Goal: Transaction & Acquisition: Book appointment/travel/reservation

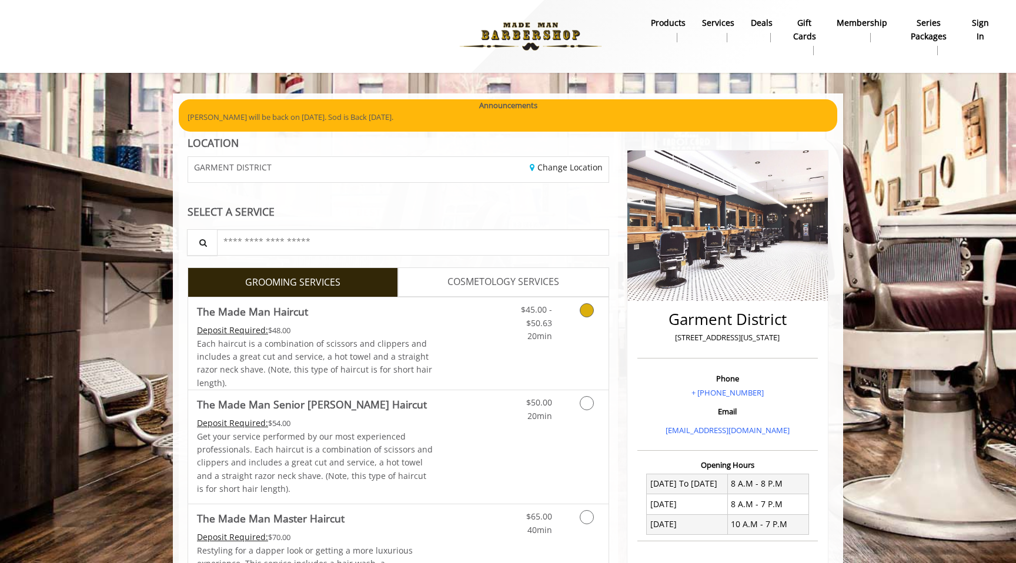
click at [335, 388] on div "Each haircut is a combination of scissors and clippers and includes a great cut…" at bounding box center [315, 363] width 236 height 53
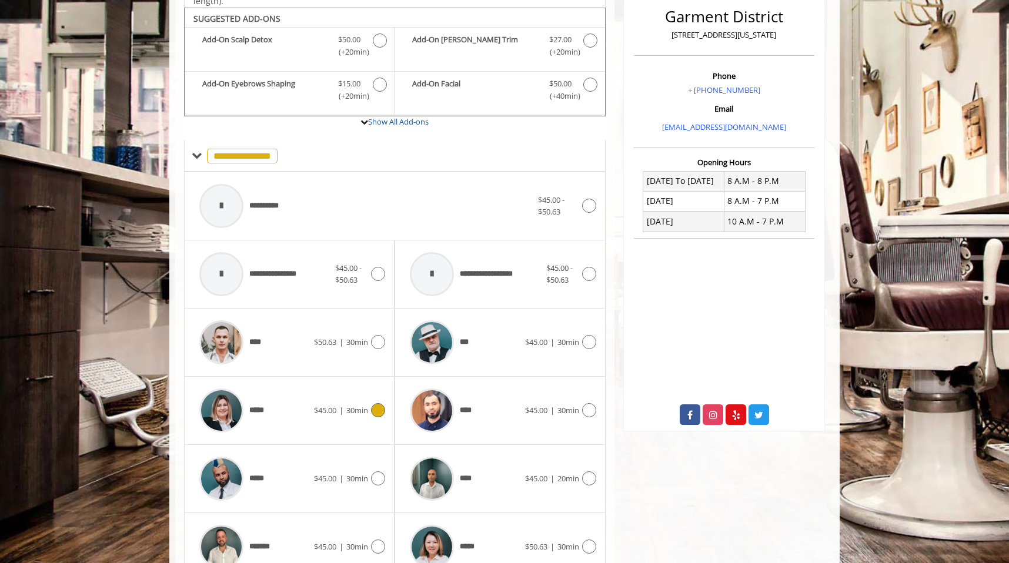
scroll to position [310, 0]
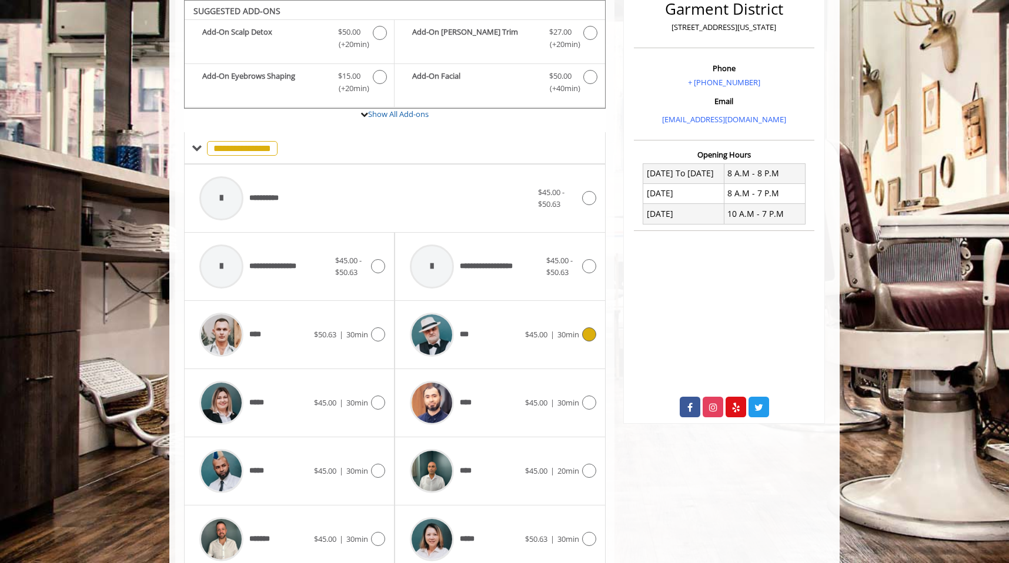
click at [410, 358] on div at bounding box center [432, 335] width 56 height 56
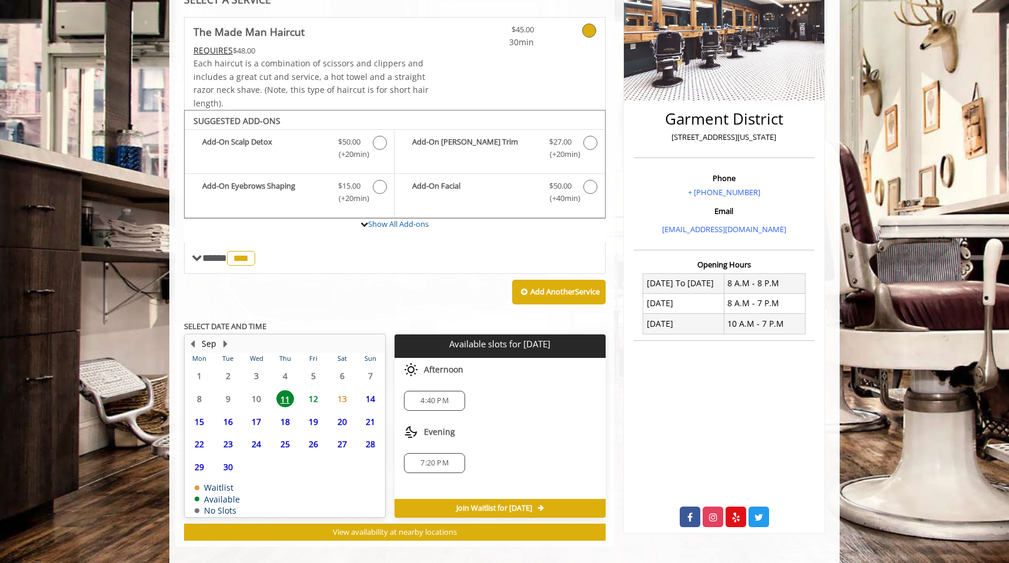
scroll to position [213, 0]
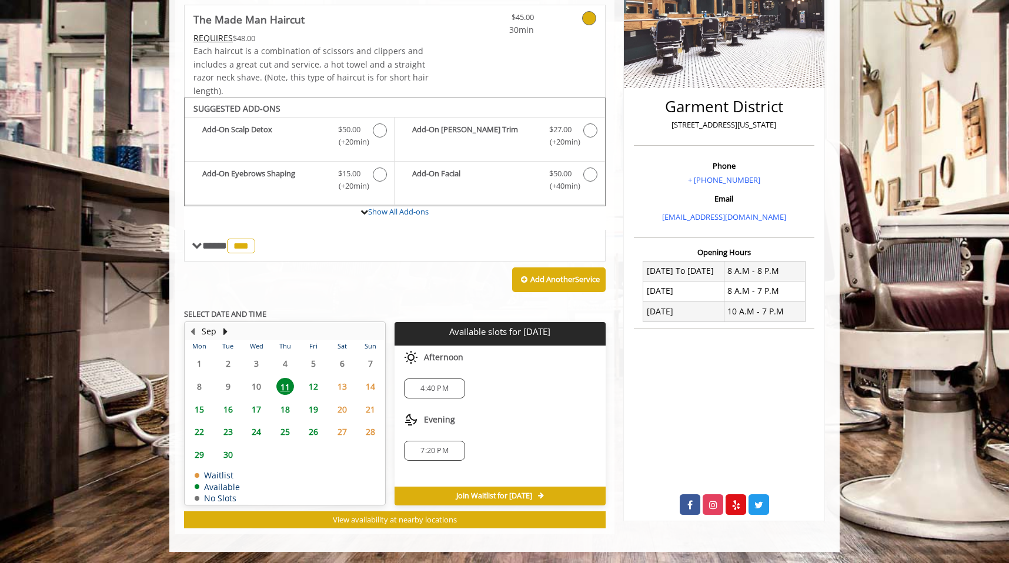
click at [432, 389] on span "4:40 PM" at bounding box center [434, 388] width 28 height 9
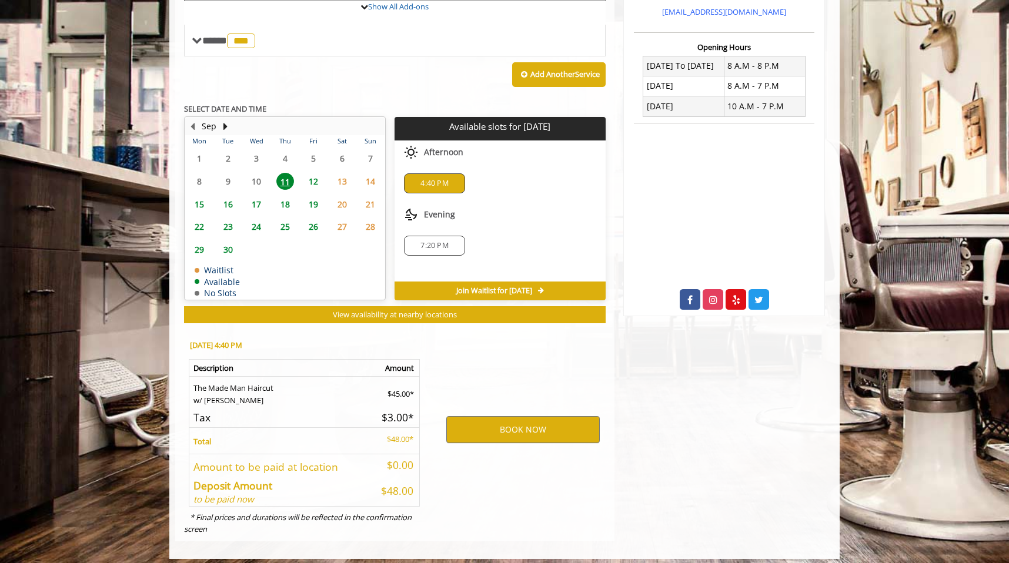
scroll to position [425, 0]
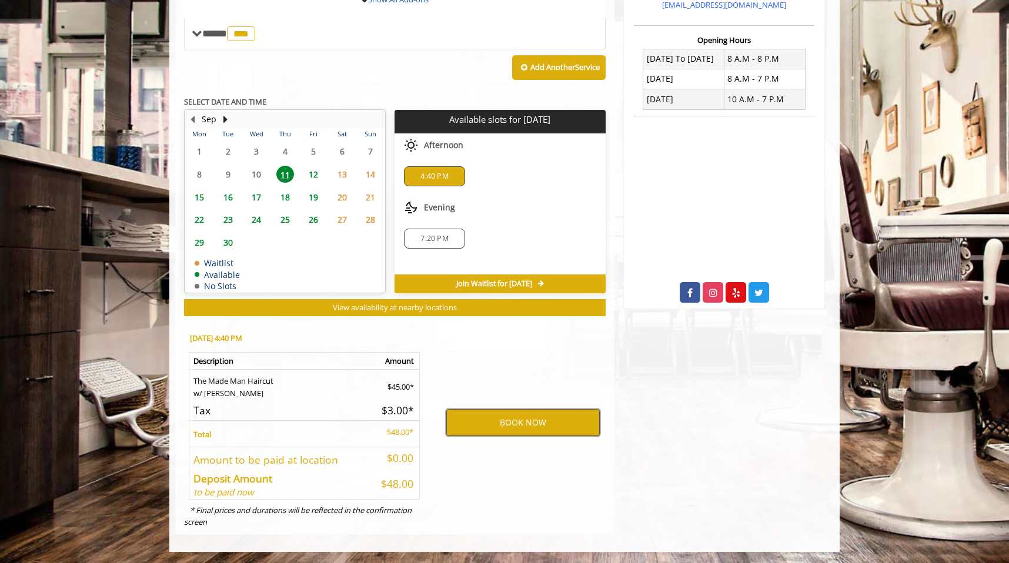
click at [483, 427] on button "BOOK NOW" at bounding box center [522, 422] width 153 height 27
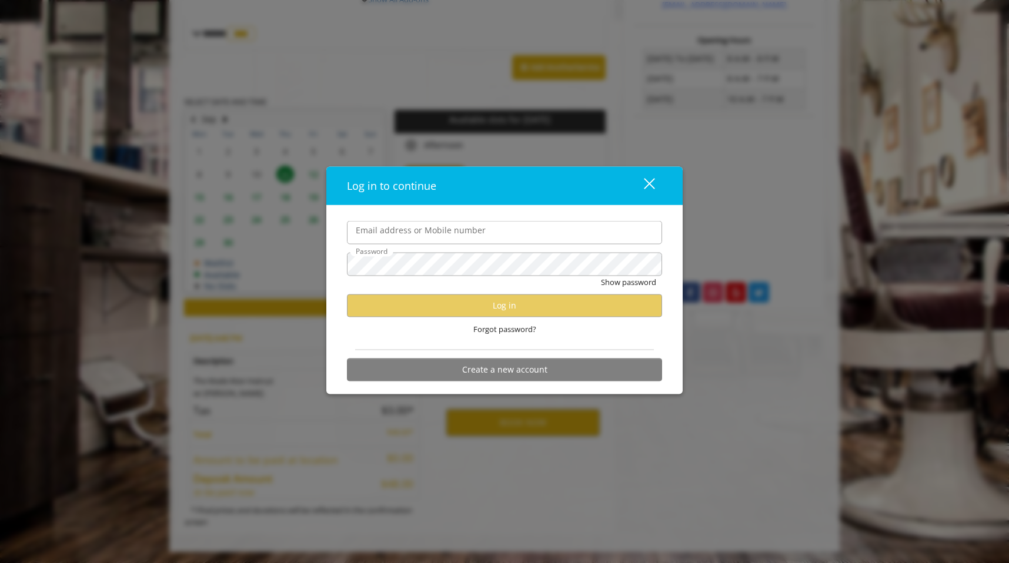
scroll to position [0, 0]
click at [459, 237] on input "Email address or Mobile number" at bounding box center [504, 233] width 315 height 24
click at [433, 222] on div "Email address or Mobile number" at bounding box center [504, 233] width 315 height 24
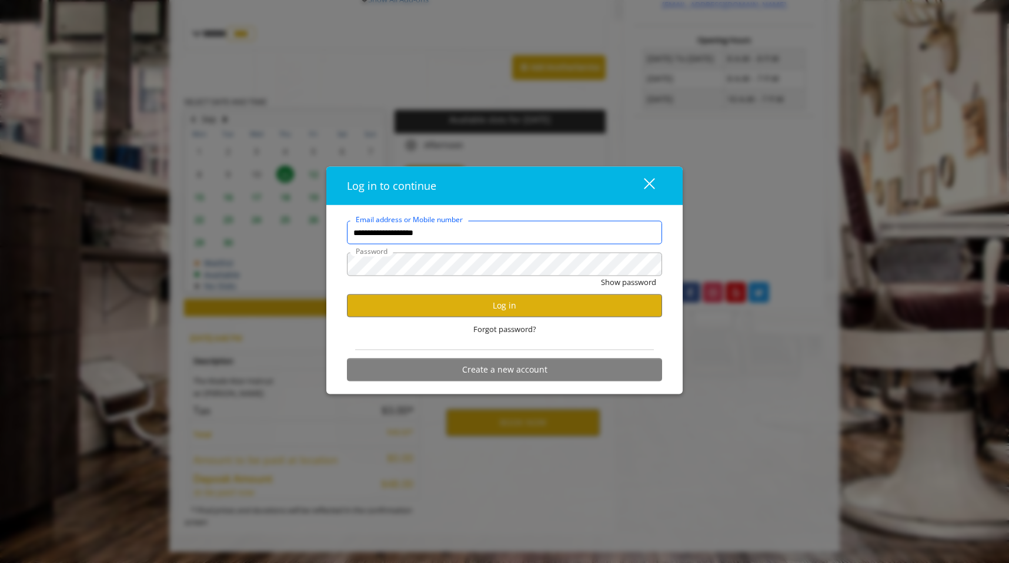
type input "**********"
click at [658, 182] on button "close" at bounding box center [642, 186] width 40 height 24
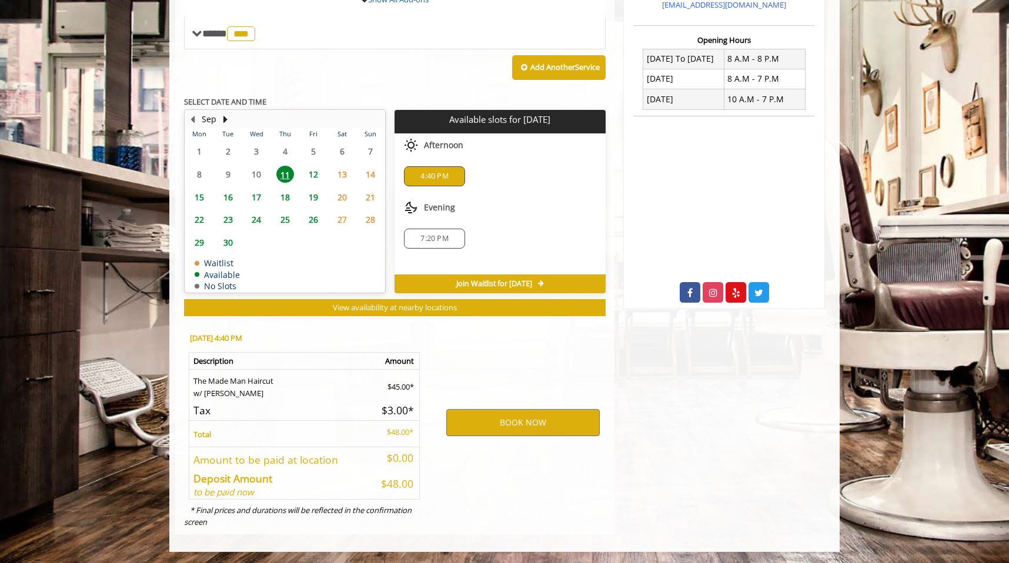
click at [313, 176] on span "12" at bounding box center [314, 174] width 18 height 17
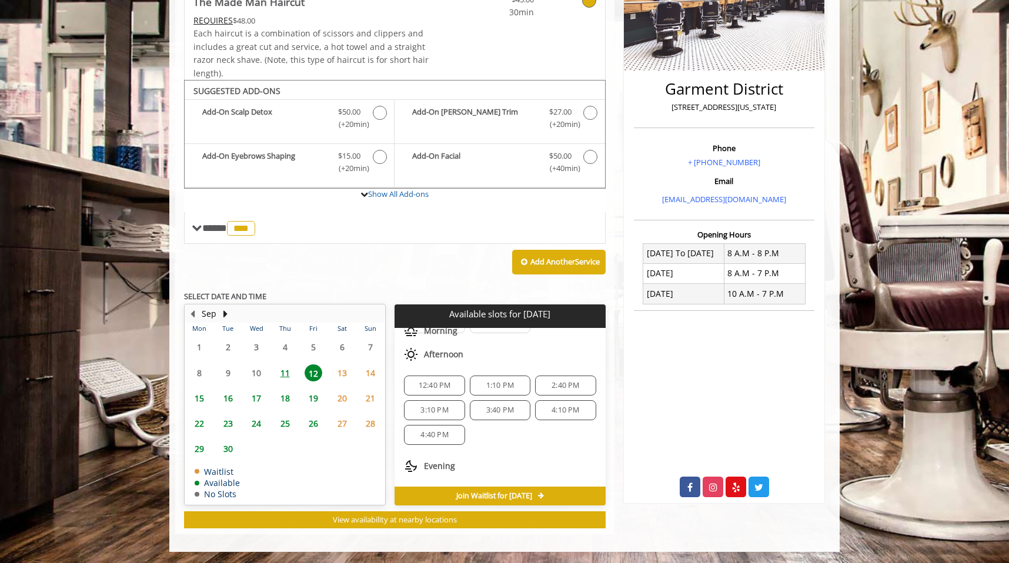
scroll to position [102, 0]
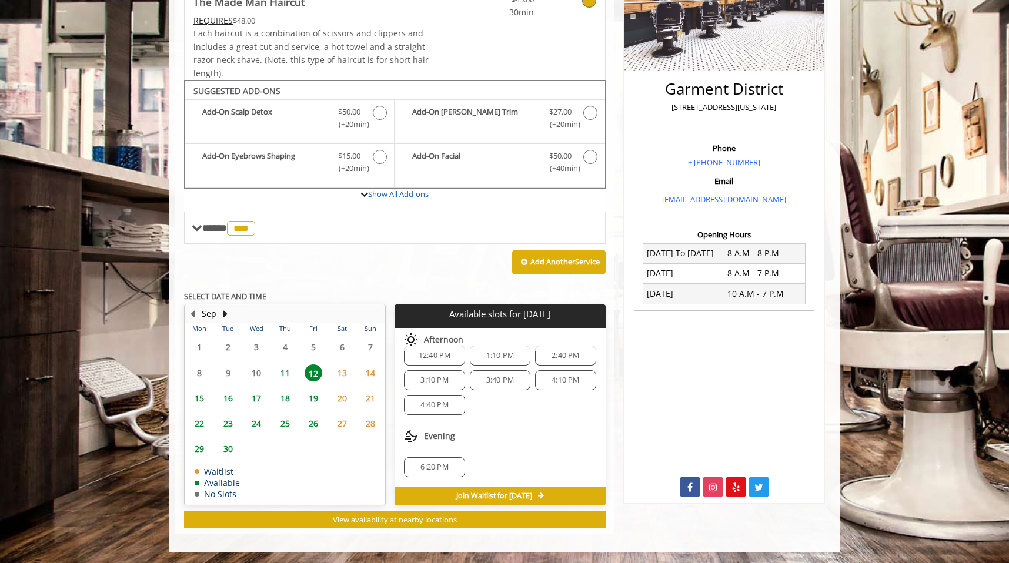
click at [448, 462] on div "6:20 PM" at bounding box center [434, 467] width 61 height 20
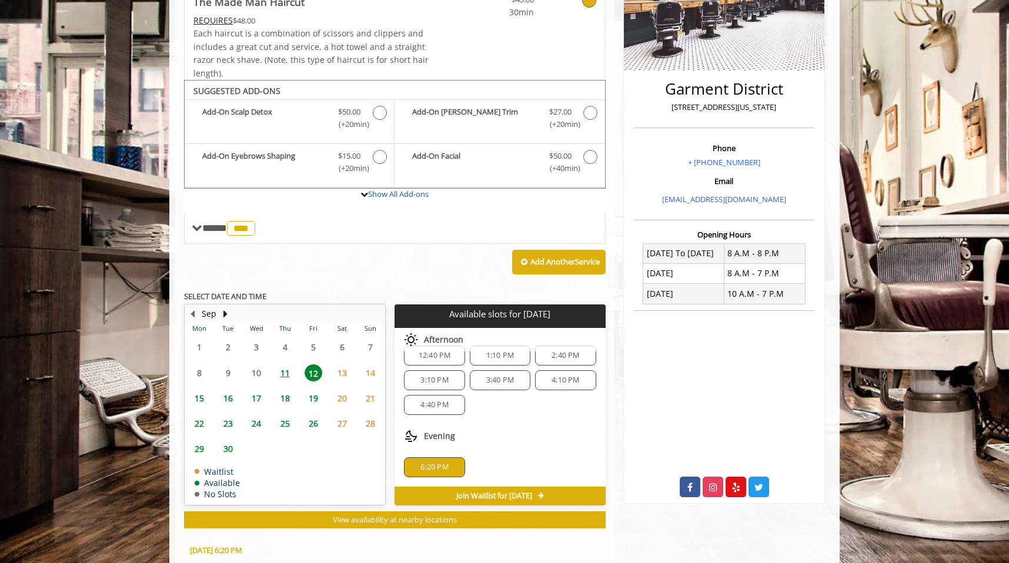
scroll to position [443, 0]
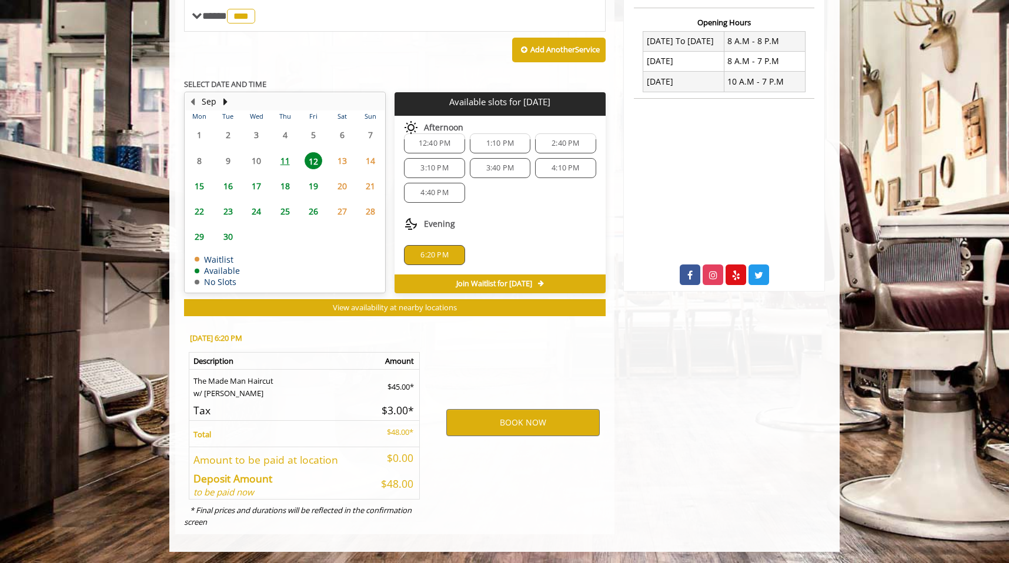
click at [287, 162] on span "11" at bounding box center [285, 160] width 18 height 17
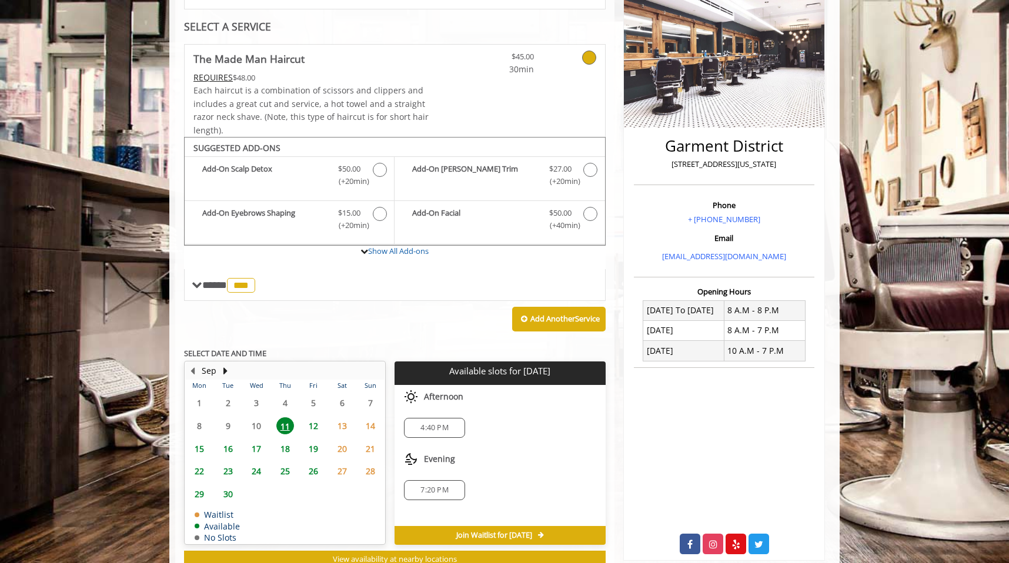
scroll to position [213, 0]
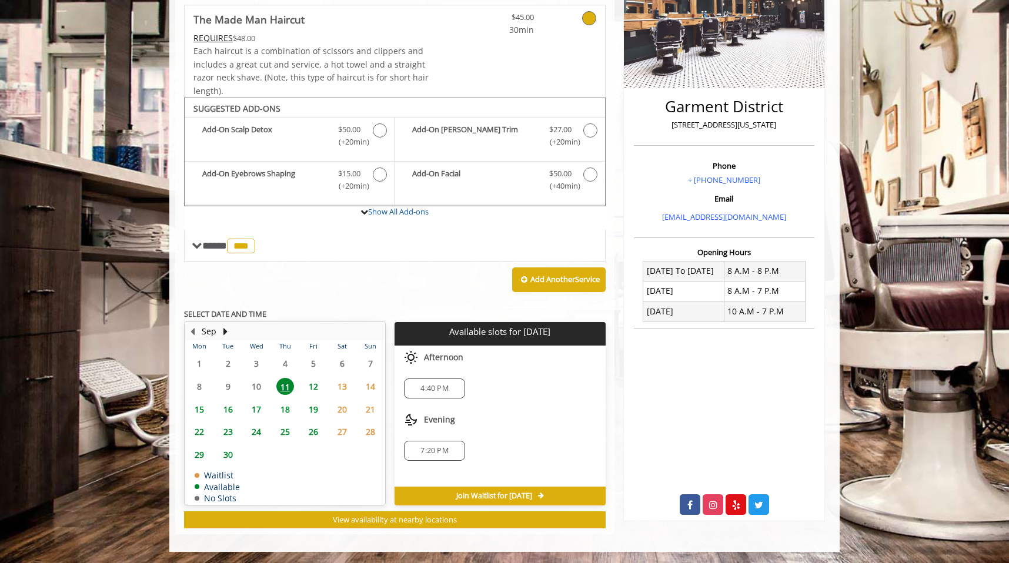
click at [448, 386] on span "4:40 PM" at bounding box center [434, 388] width 28 height 9
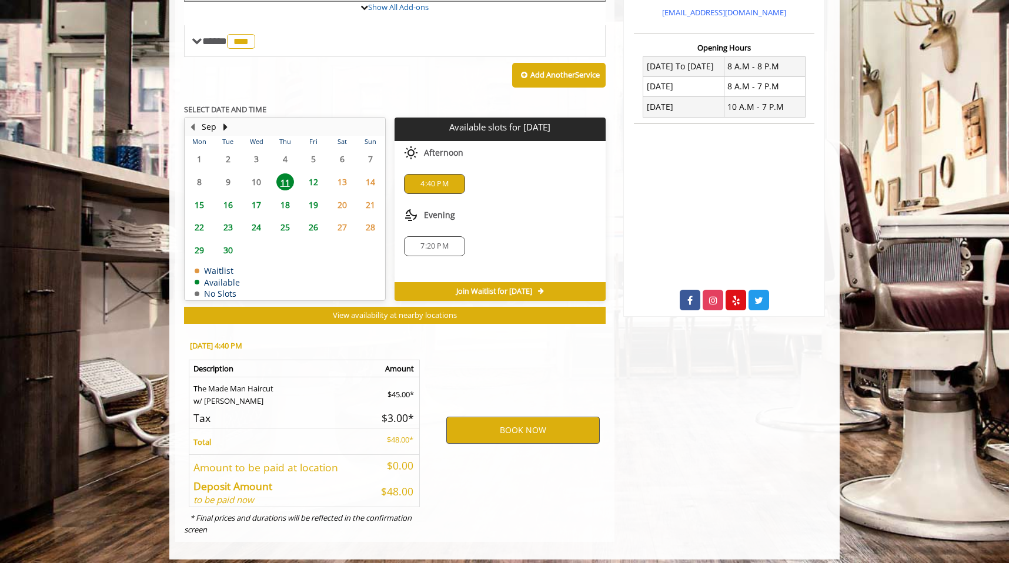
scroll to position [425, 0]
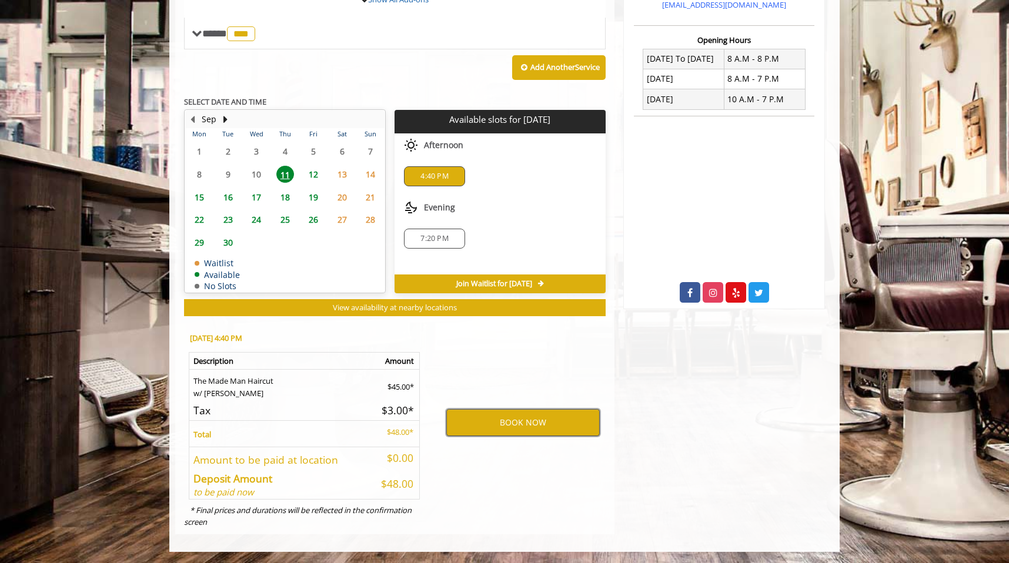
click at [521, 429] on button "BOOK NOW" at bounding box center [522, 422] width 153 height 27
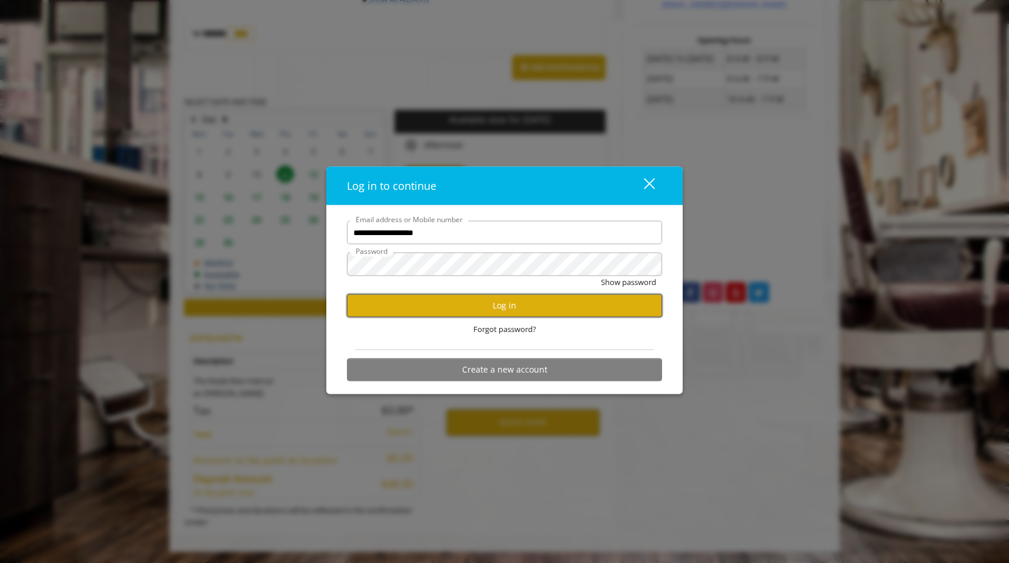
click at [503, 313] on button "Log in" at bounding box center [504, 305] width 315 height 23
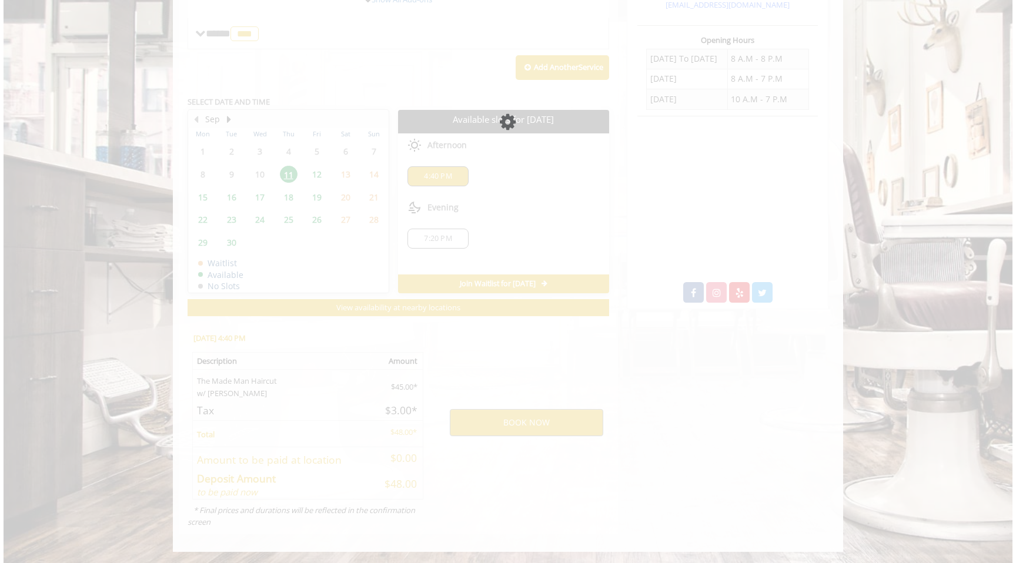
scroll to position [0, 0]
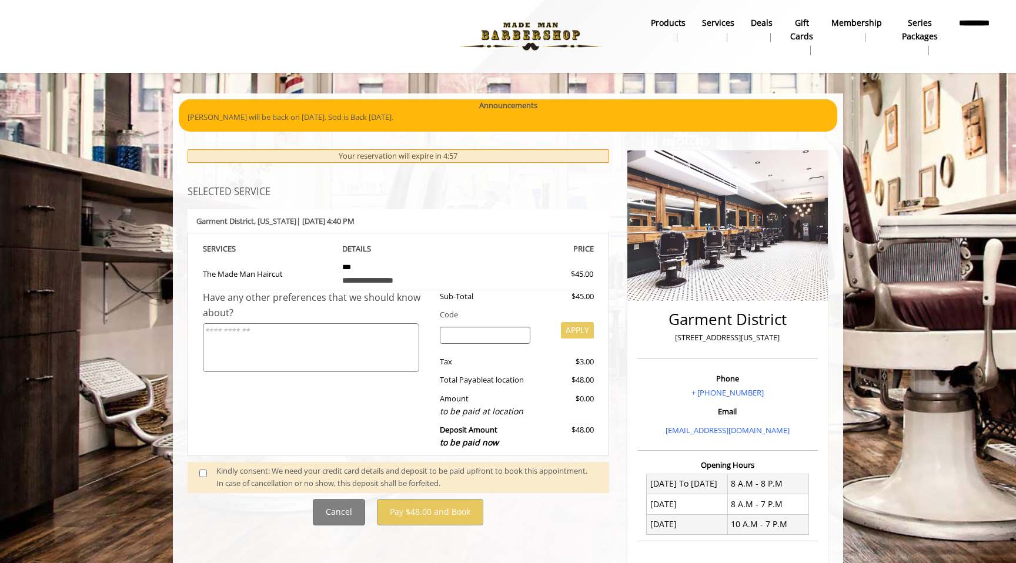
click at [195, 476] on span at bounding box center [207, 477] width 35 height 25
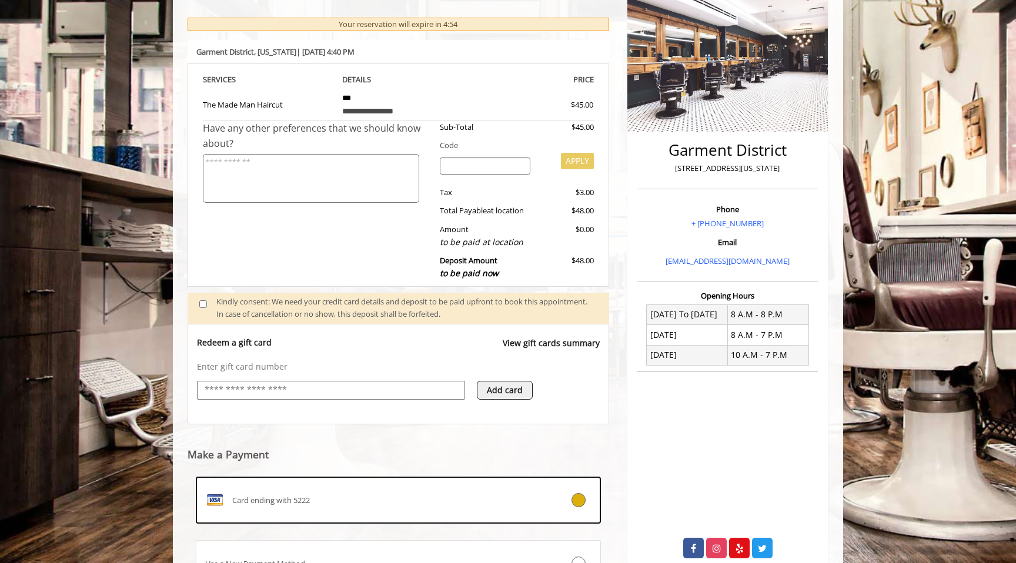
scroll to position [279, 0]
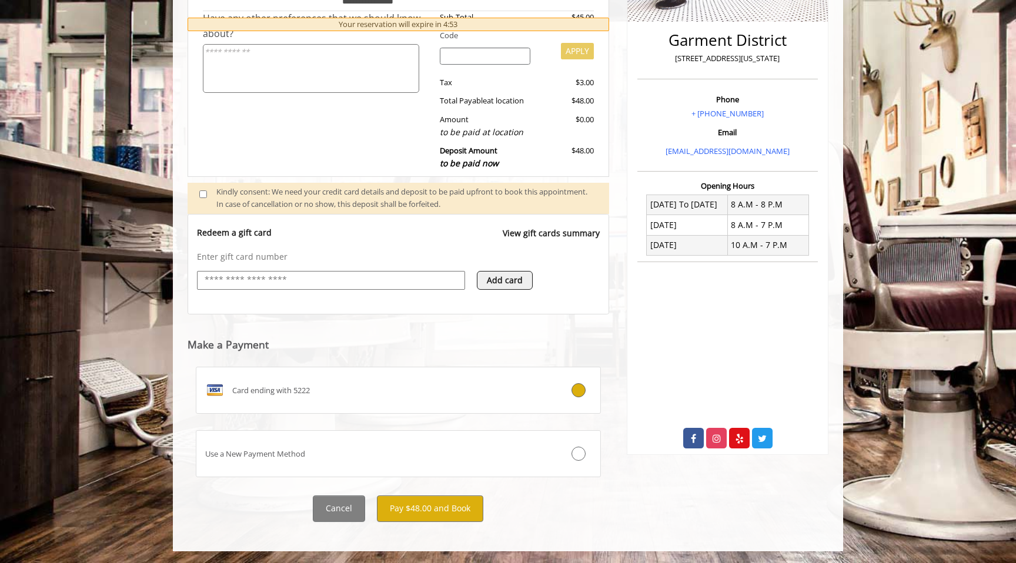
click at [434, 526] on div "**********" at bounding box center [398, 196] width 439 height 676
click at [434, 503] on button "Pay $48.00 and Book" at bounding box center [430, 509] width 106 height 26
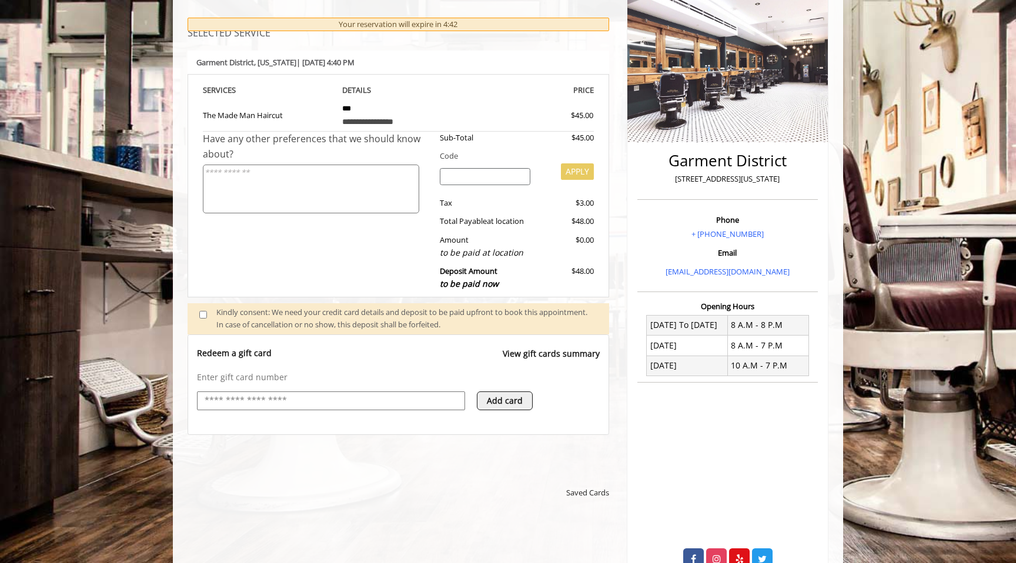
scroll to position [238, 0]
